Goal: Information Seeking & Learning: Learn about a topic

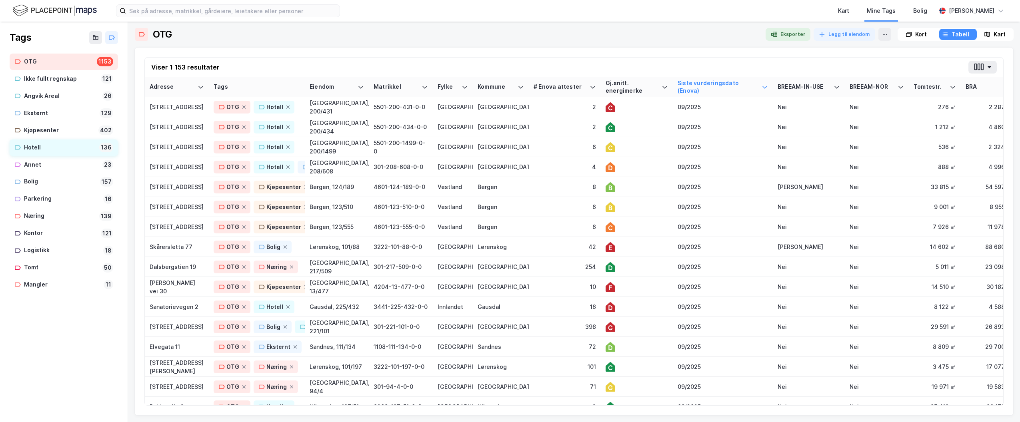
click at [53, 145] on div "Hotell" at bounding box center [60, 148] width 72 height 10
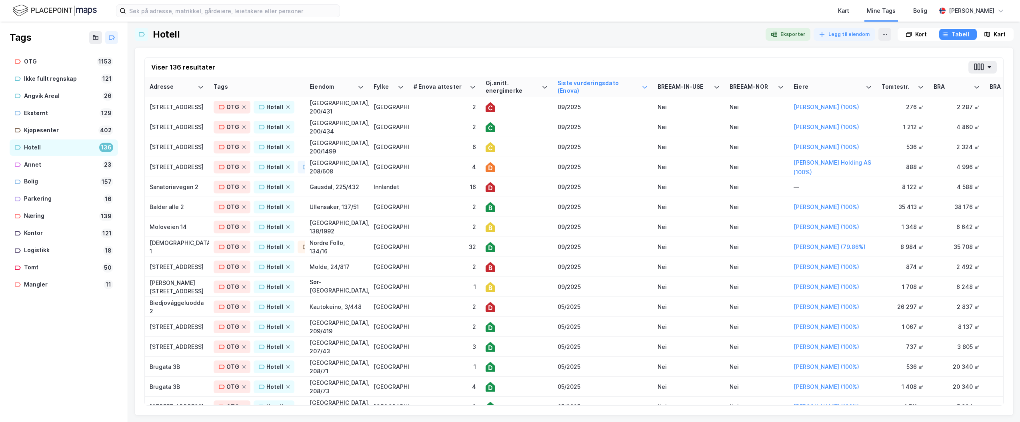
click at [997, 36] on div "Kart" at bounding box center [1000, 35] width 12 height 10
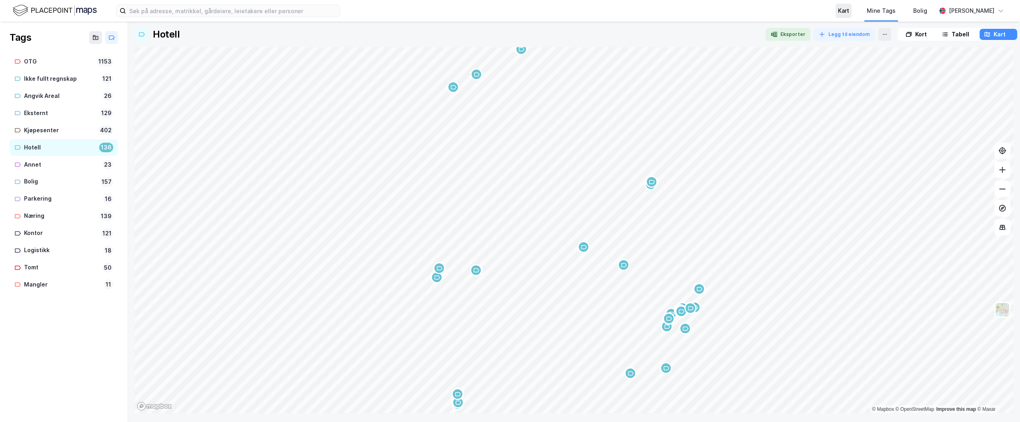
click at [849, 10] on div "Kart" at bounding box center [843, 11] width 11 height 10
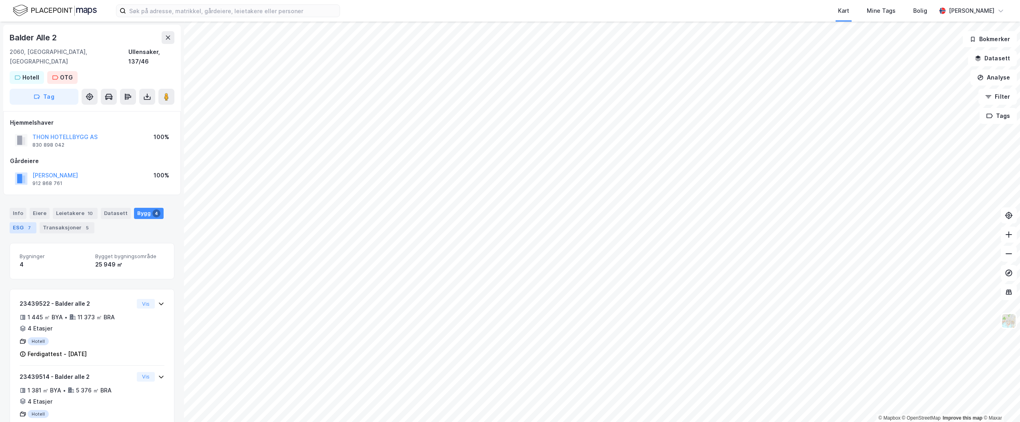
click at [18, 222] on div "ESG 7" at bounding box center [23, 227] width 27 height 11
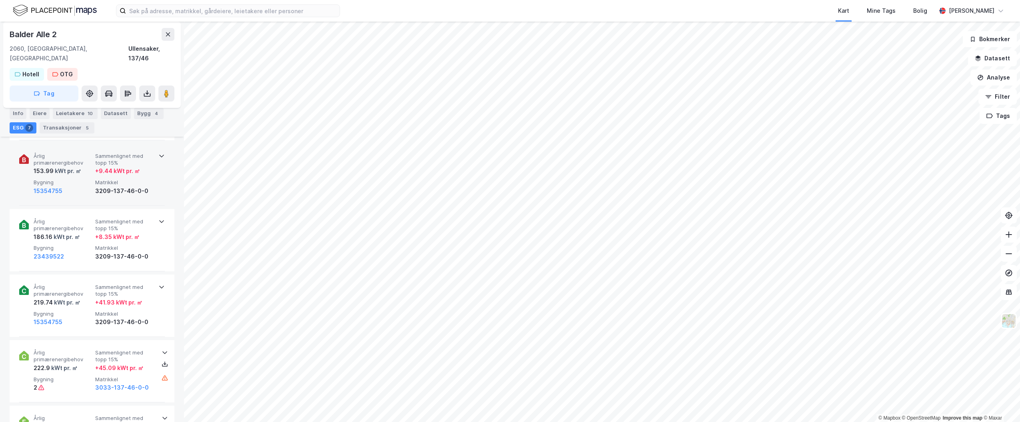
scroll to position [400, 0]
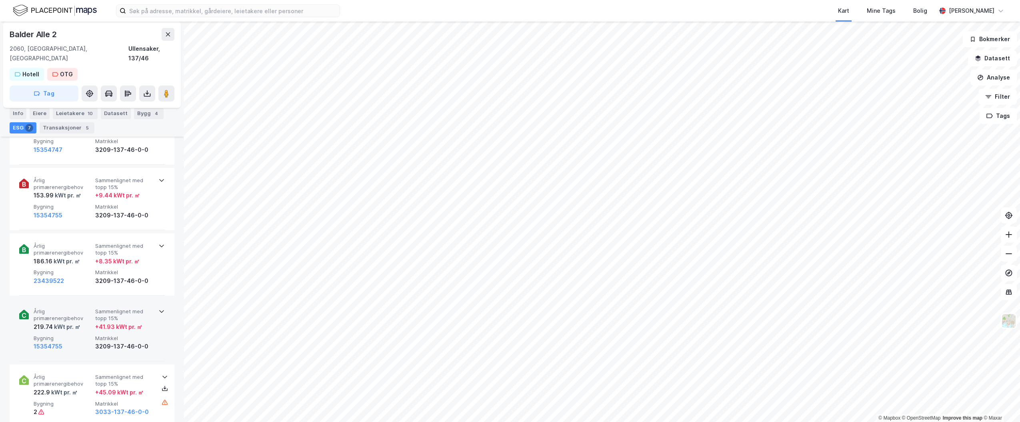
click at [158, 308] on icon at bounding box center [161, 311] width 6 height 6
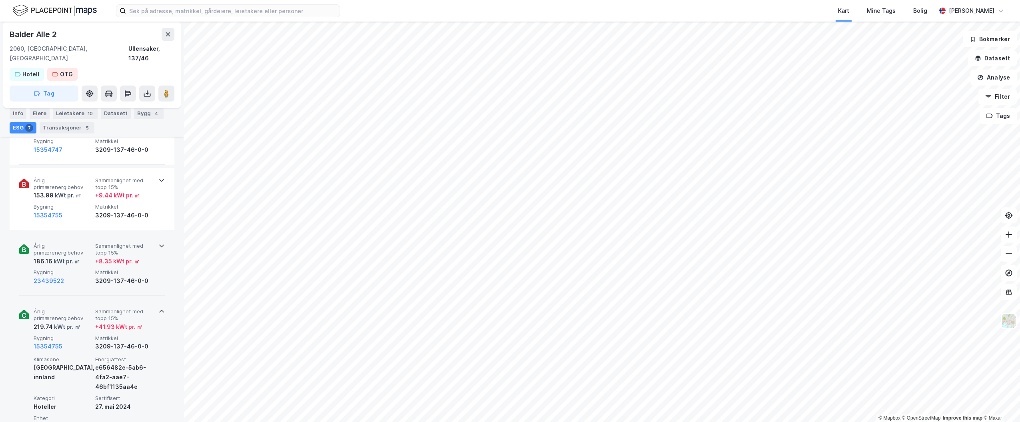
click at [158, 243] on icon at bounding box center [161, 246] width 6 height 6
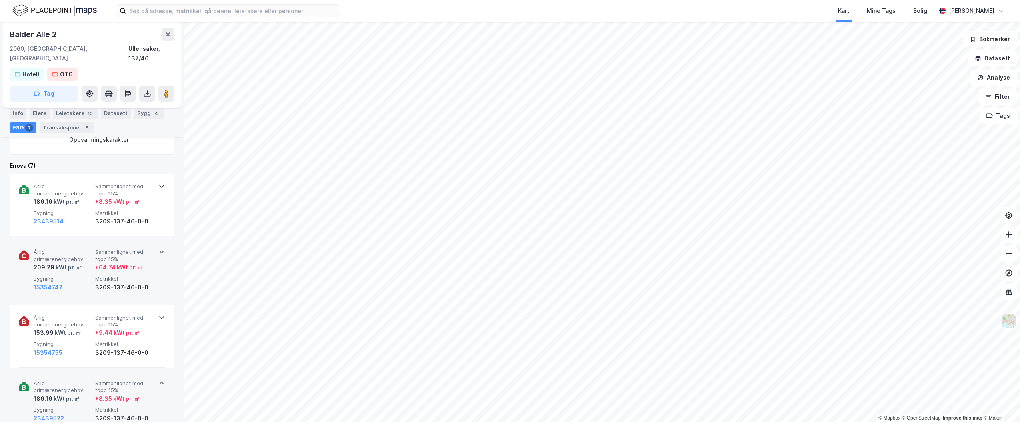
scroll to position [240, 0]
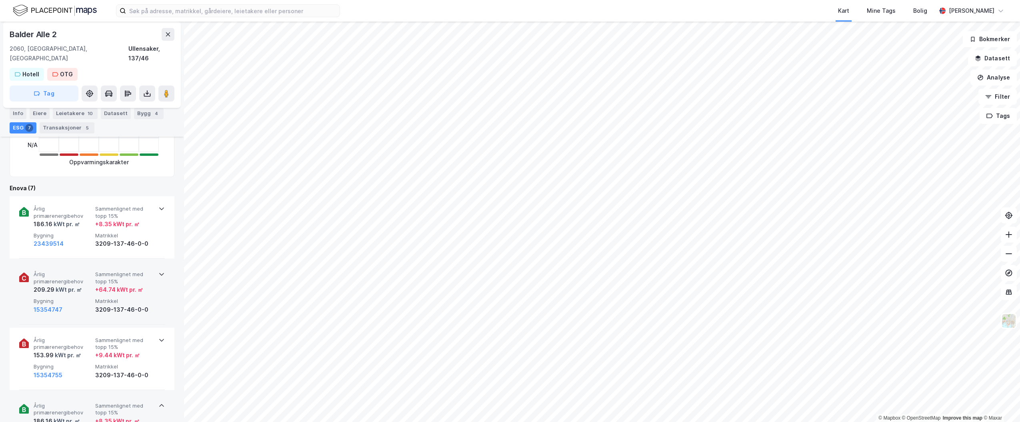
drag, startPoint x: 158, startPoint y: 330, endPoint x: 158, endPoint y: 308, distance: 22.0
click at [158, 337] on icon at bounding box center [161, 340] width 6 height 6
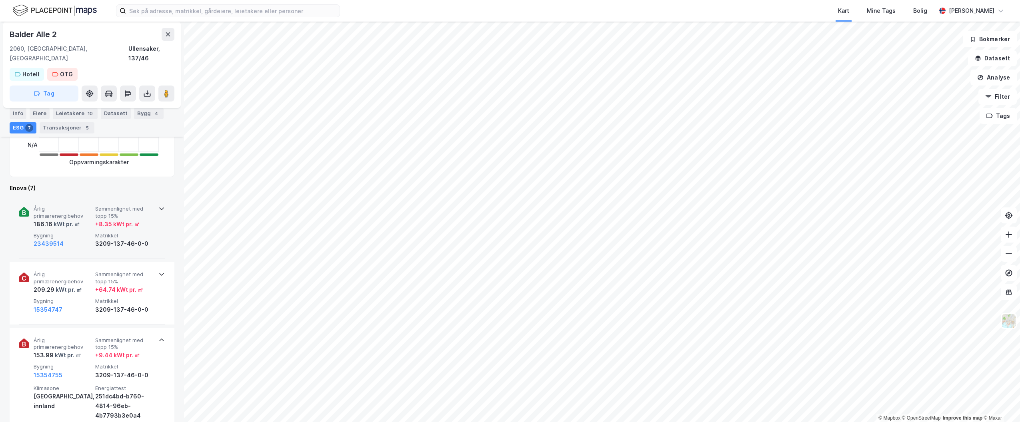
drag, startPoint x: 158, startPoint y: 268, endPoint x: 163, endPoint y: 216, distance: 51.8
click at [159, 271] on icon at bounding box center [161, 274] width 6 height 6
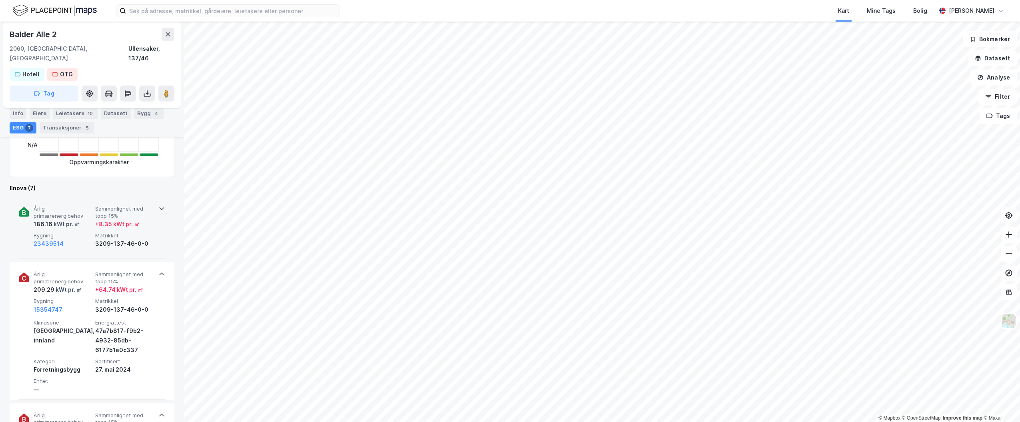
click at [159, 206] on icon at bounding box center [161, 209] width 6 height 6
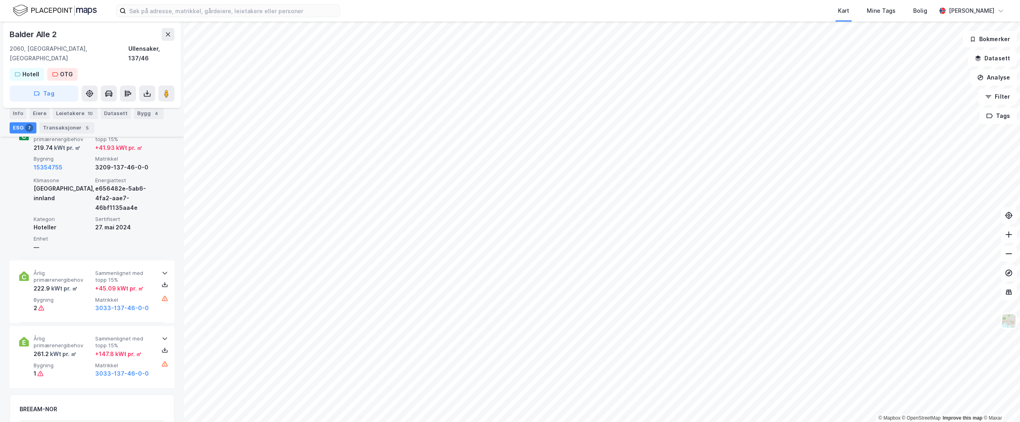
scroll to position [840, 0]
